Goal: Communication & Community: Answer question/provide support

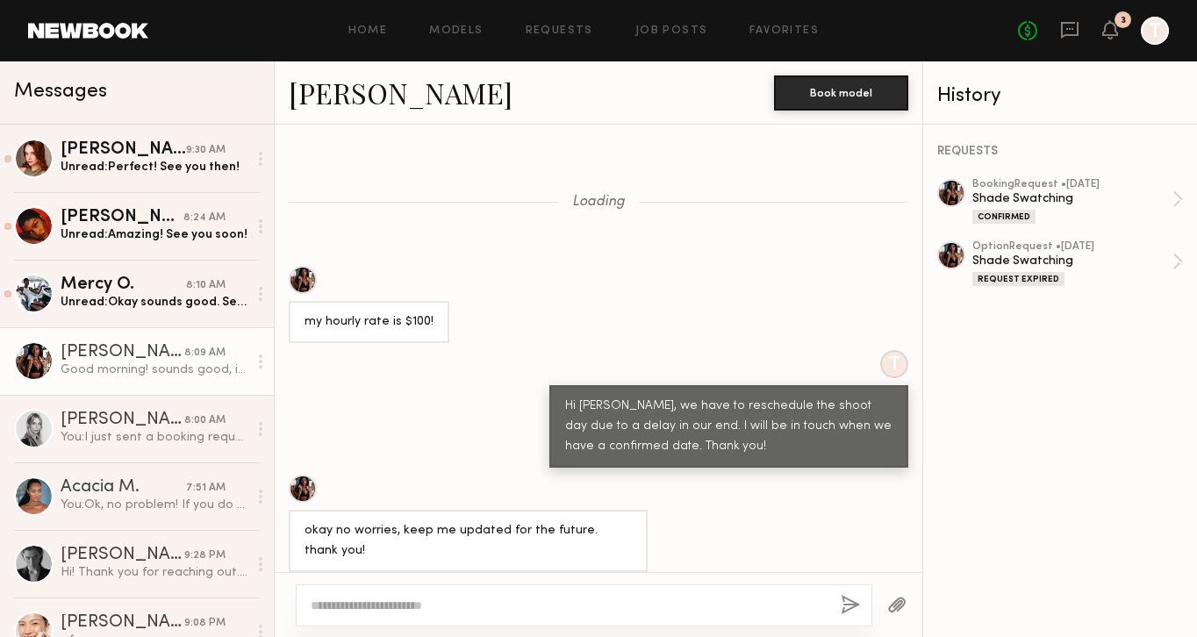
scroll to position [1420, 0]
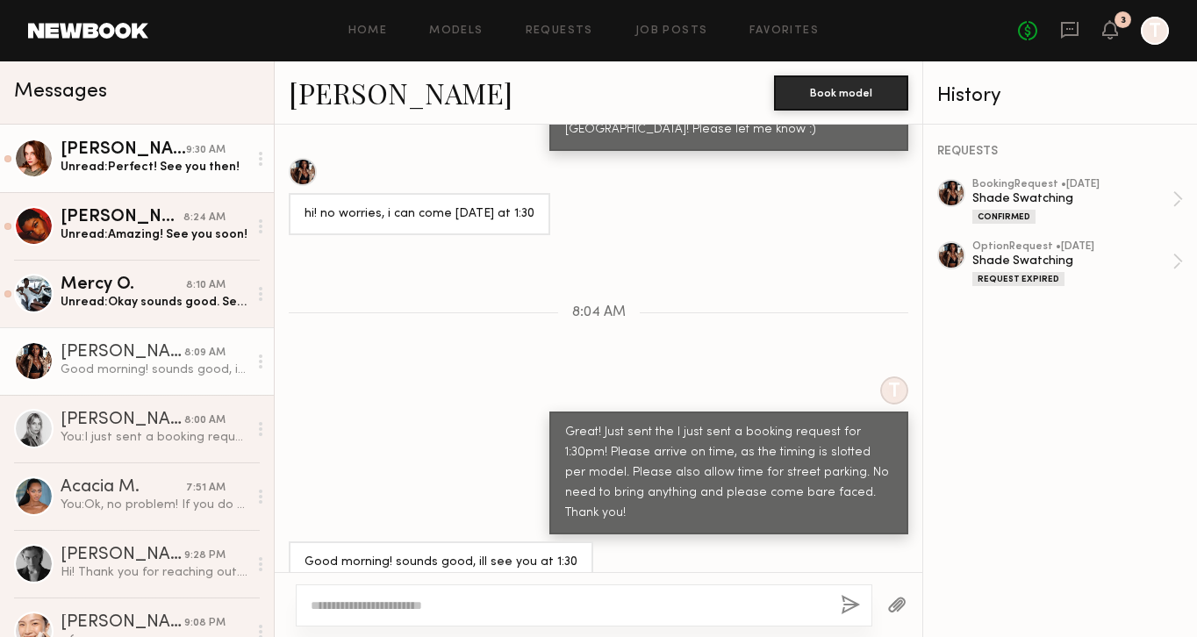
click at [188, 154] on div "9:30 AM" at bounding box center [205, 150] width 39 height 17
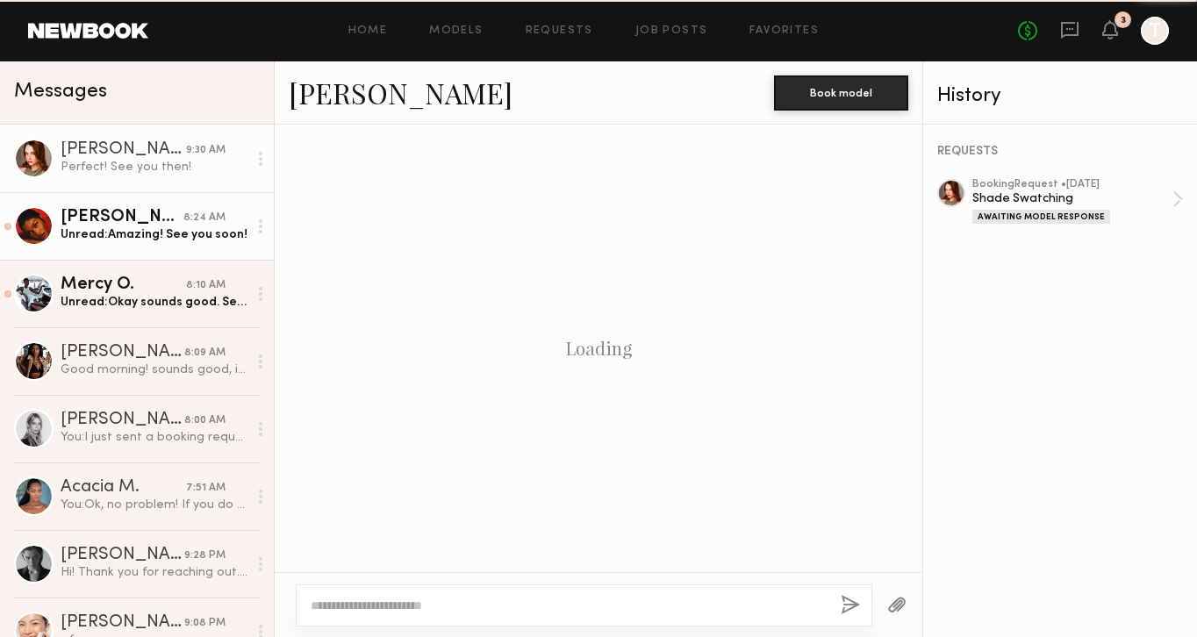
scroll to position [1203, 0]
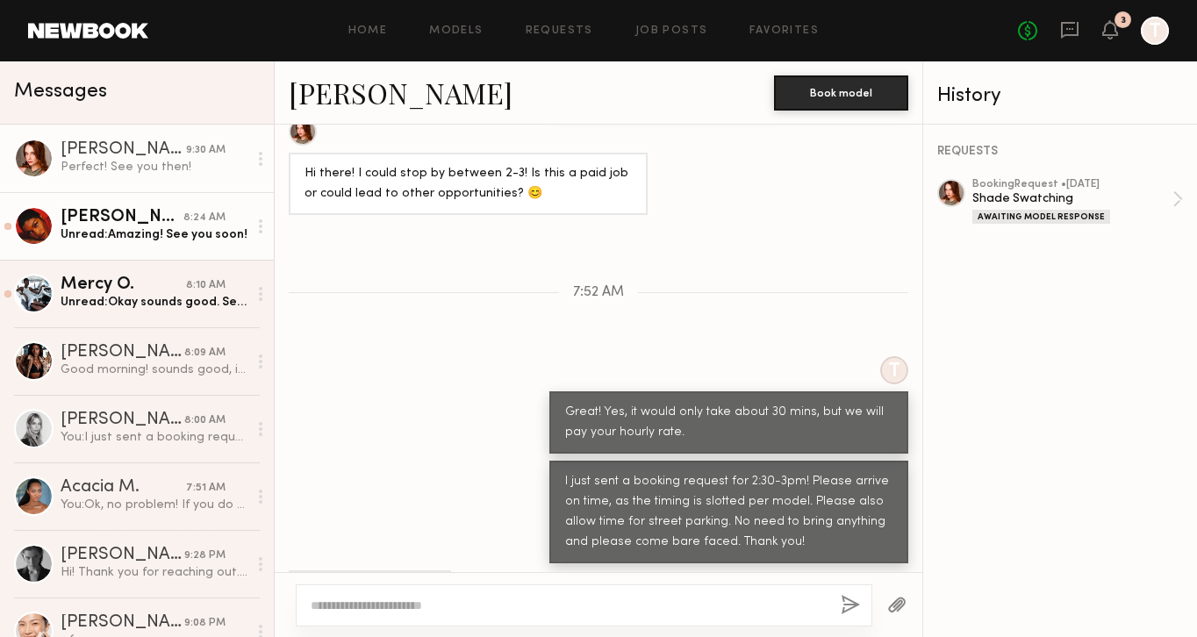
click at [178, 236] on div "Unread: Amazing! See you soon!" at bounding box center [154, 234] width 187 height 17
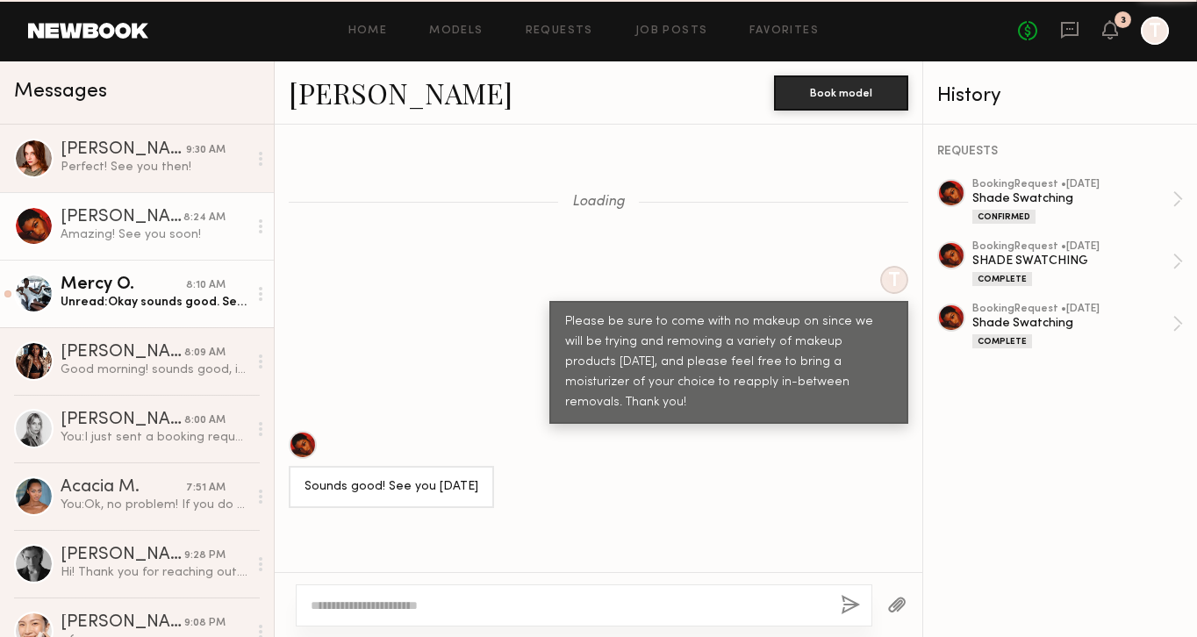
scroll to position [1341, 0]
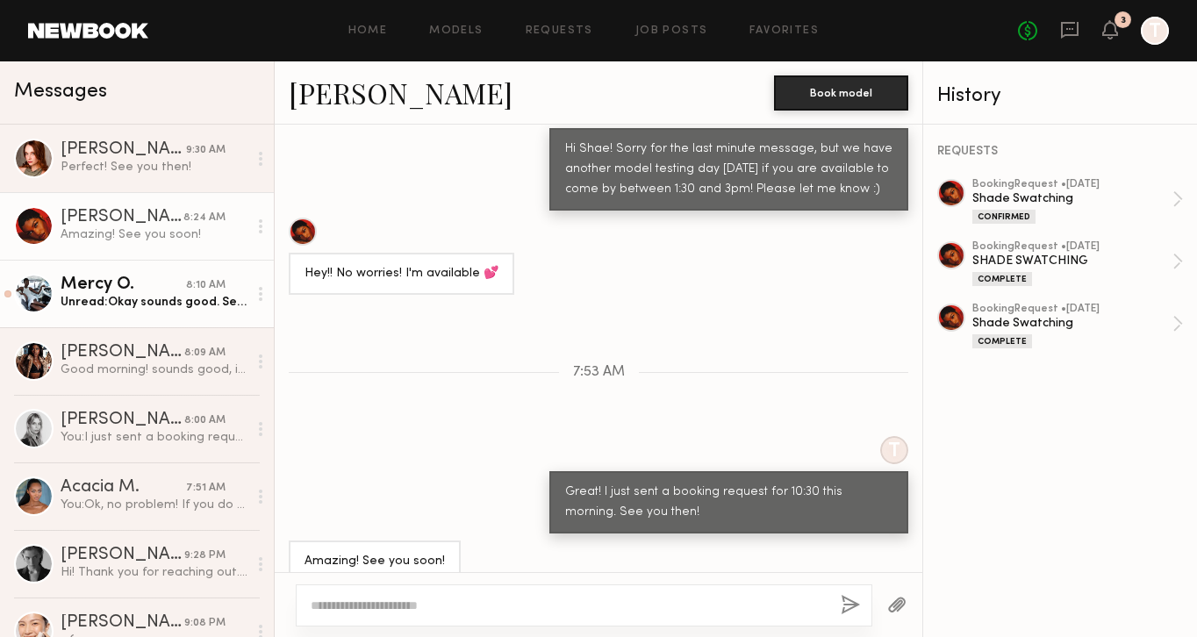
click at [172, 314] on link "Mercy O. 8:10 AM Unread: Okay sounds good. See you at 3.30" at bounding box center [137, 294] width 274 height 68
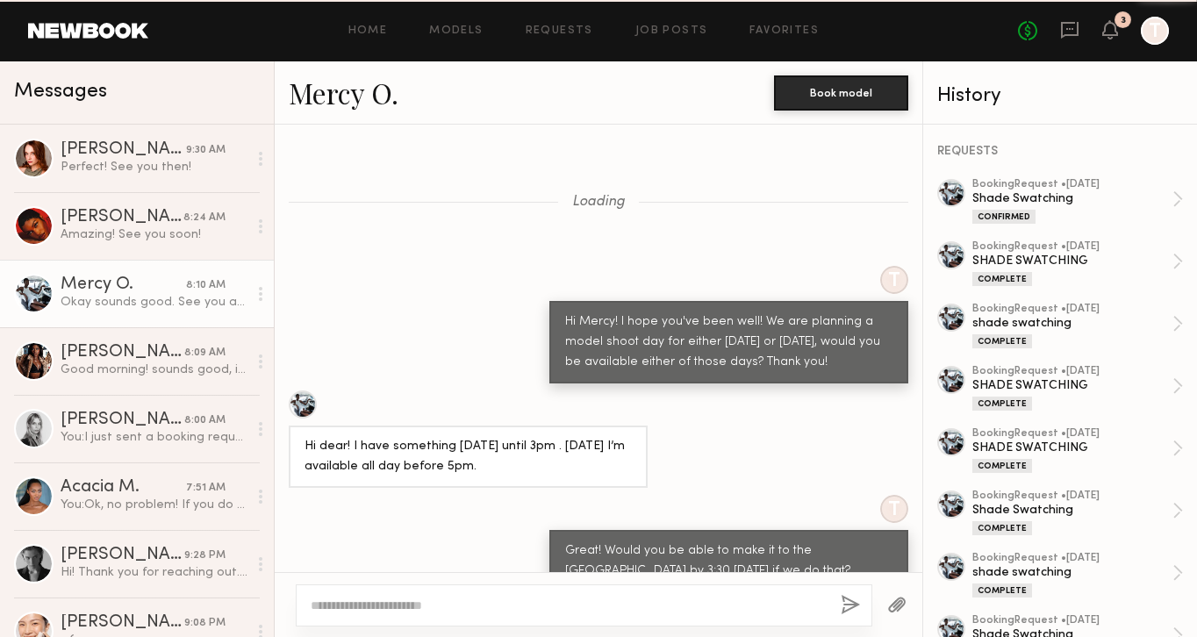
scroll to position [821, 0]
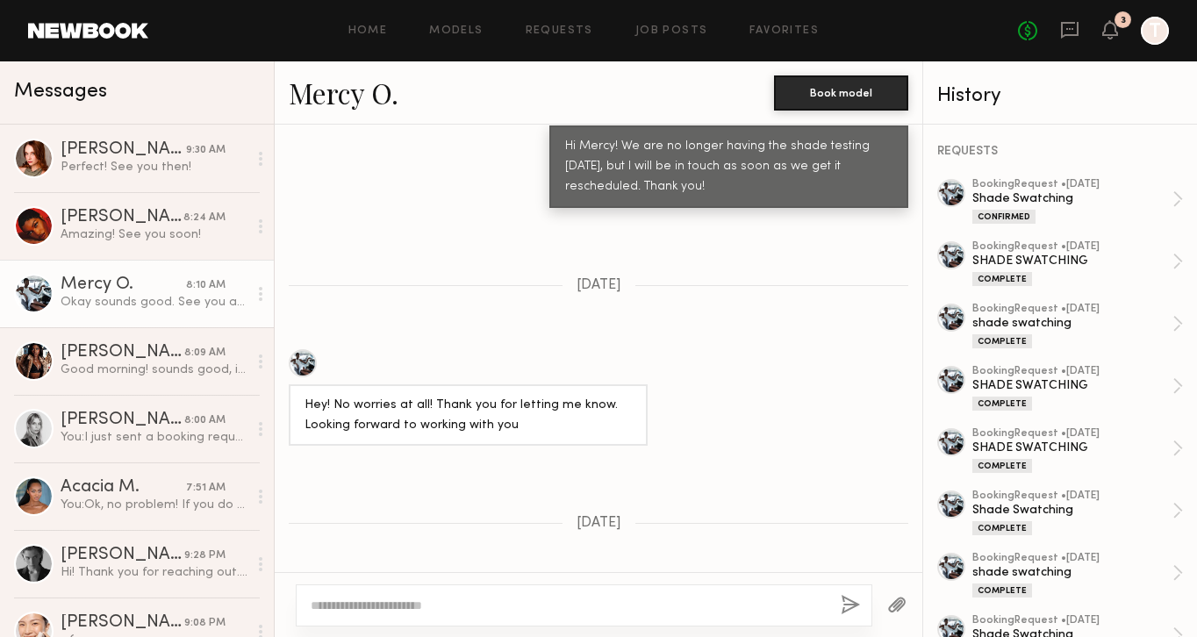
scroll to position [14239, 0]
